Goal: Task Accomplishment & Management: Complete application form

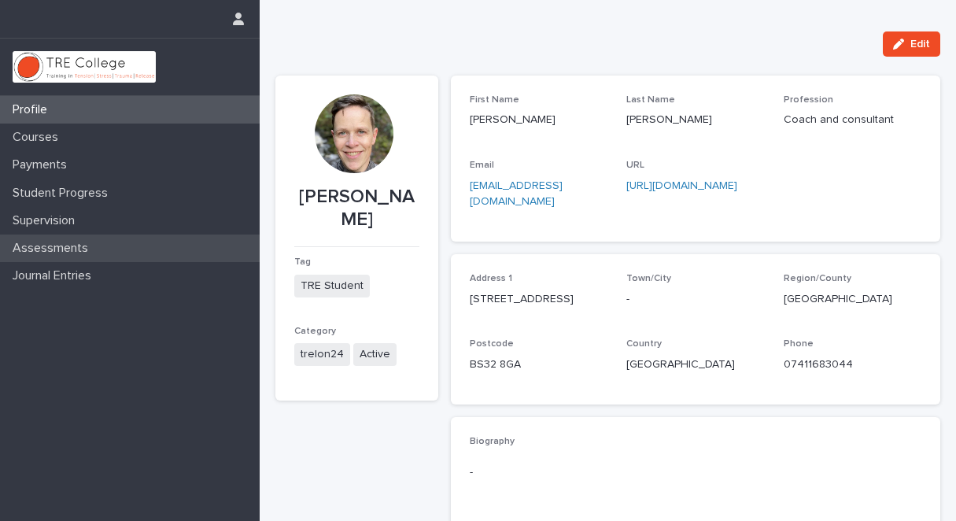
click at [87, 245] on p "Assessments" at bounding box center [53, 248] width 94 height 15
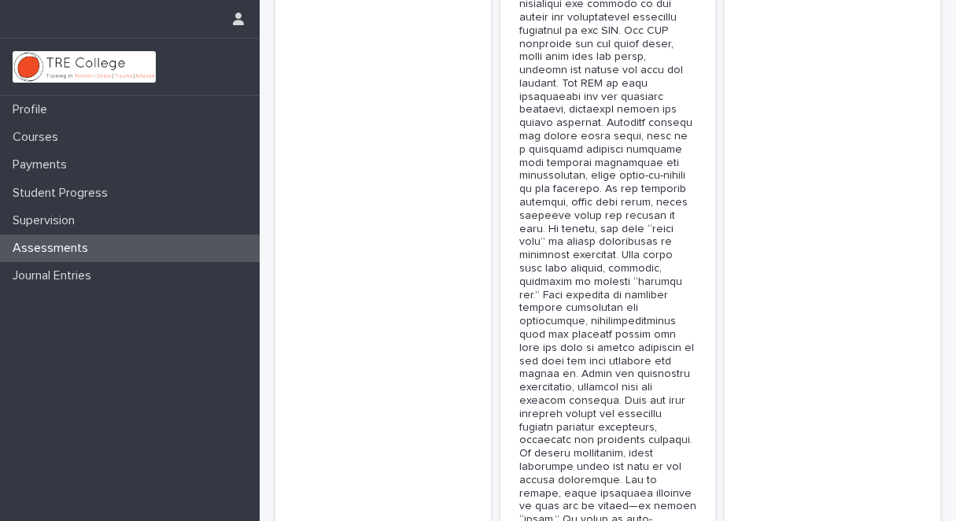
scroll to position [8659, 0]
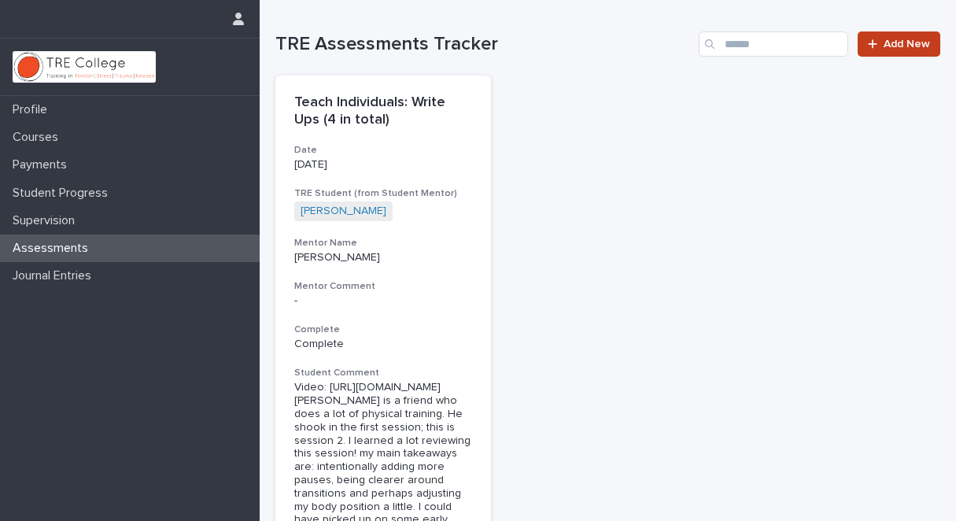
click at [884, 43] on span "Add New" at bounding box center [907, 44] width 46 height 11
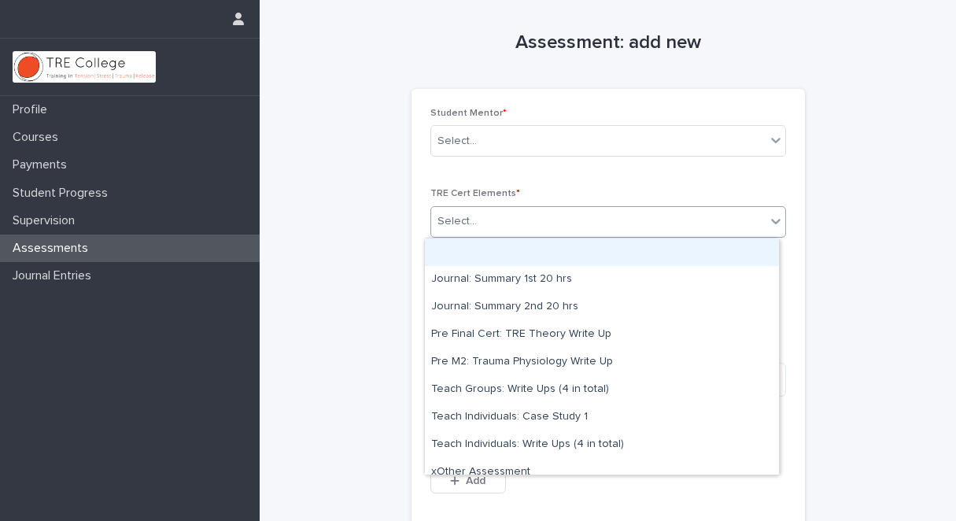
click at [768, 218] on icon at bounding box center [776, 221] width 16 height 16
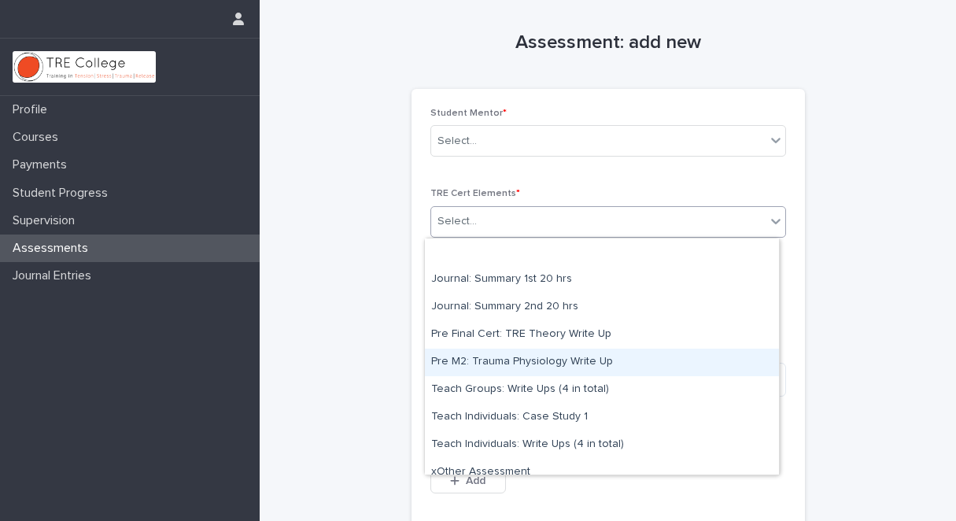
scroll to position [12, 0]
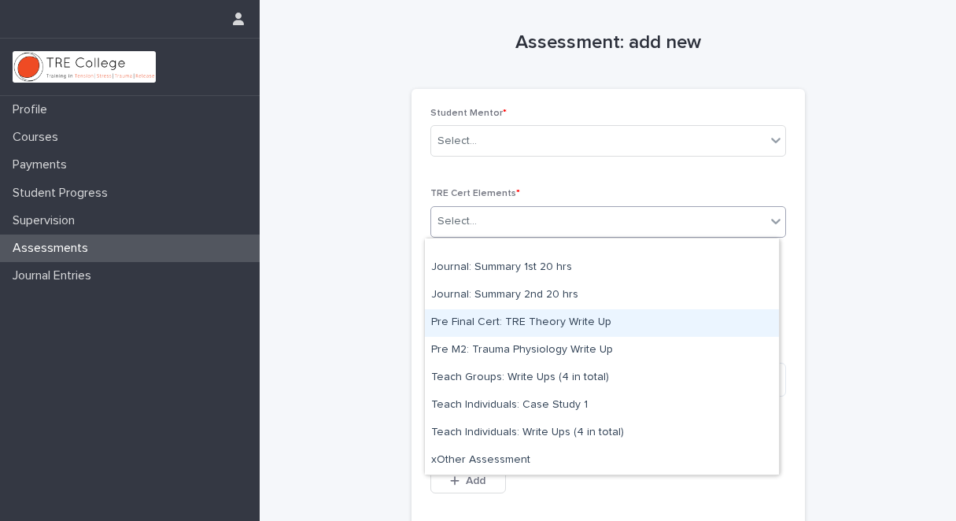
click at [98, 247] on div "Assessments" at bounding box center [130, 249] width 260 height 28
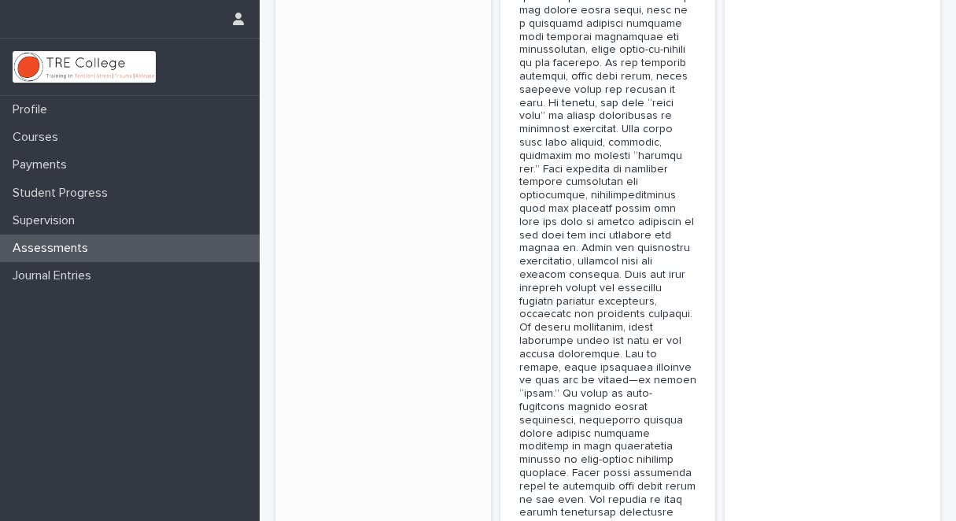
scroll to position [8659, 0]
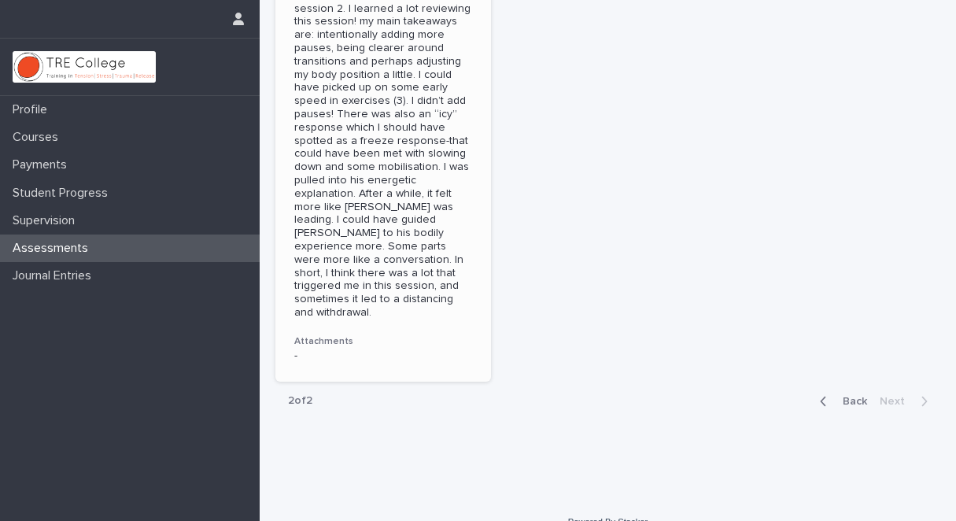
scroll to position [441, 0]
